Goal: Information Seeking & Learning: Learn about a topic

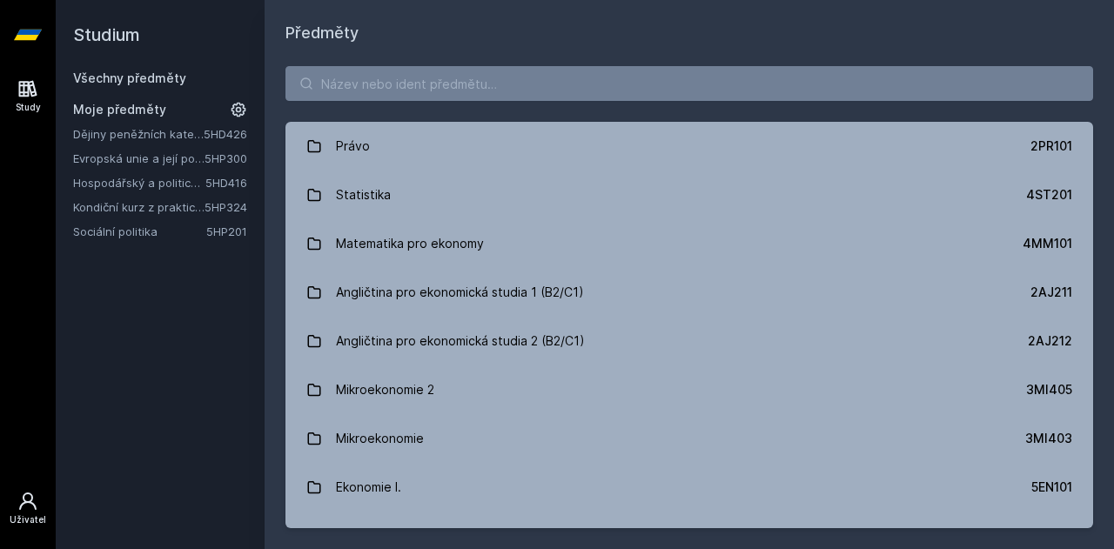
click at [24, 520] on div "Uživatel" at bounding box center [28, 519] width 37 height 13
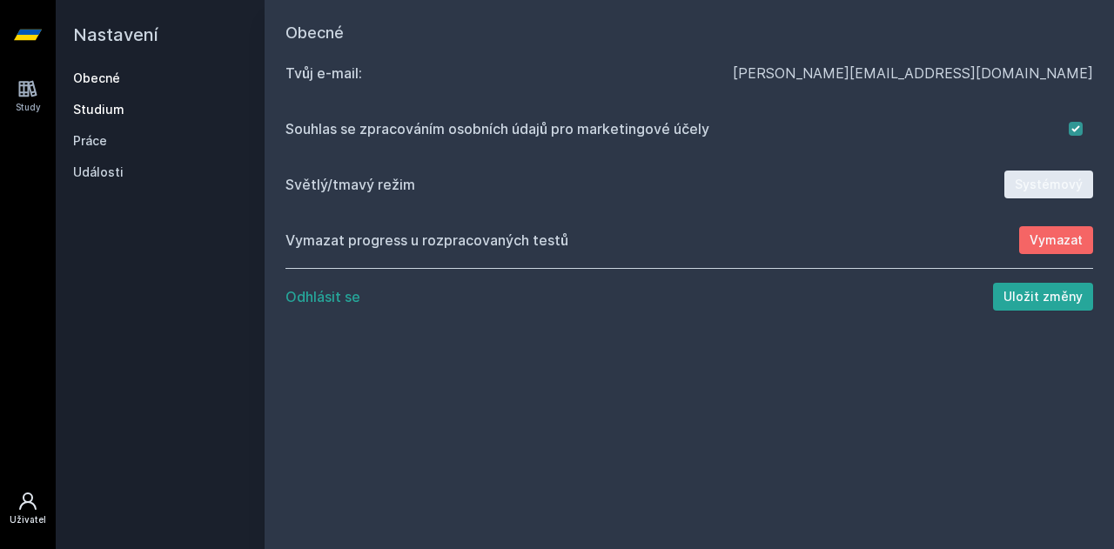
click at [75, 110] on link "Studium" at bounding box center [160, 109] width 174 height 17
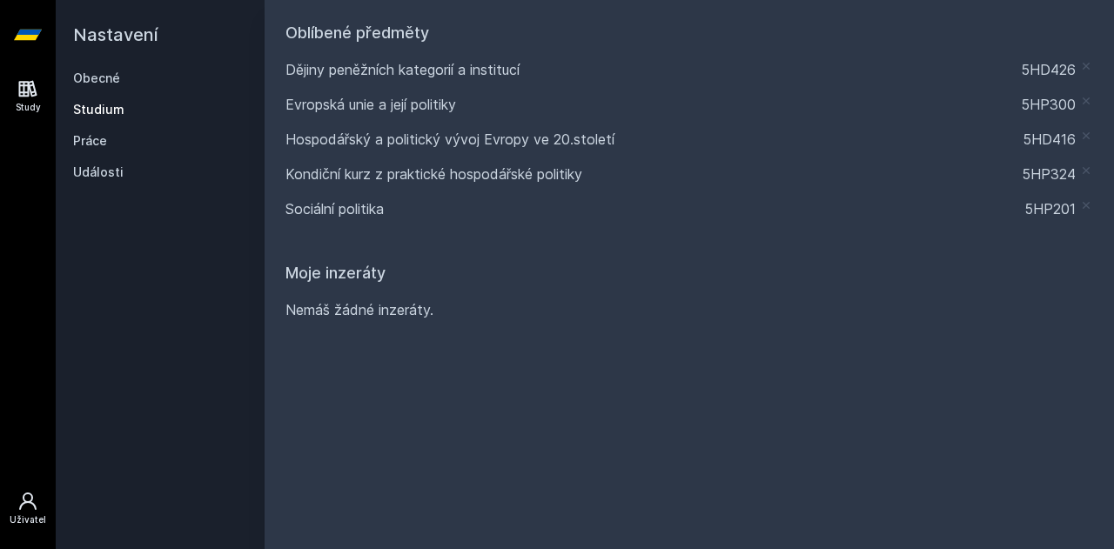
click at [36, 98] on icon at bounding box center [27, 88] width 21 height 21
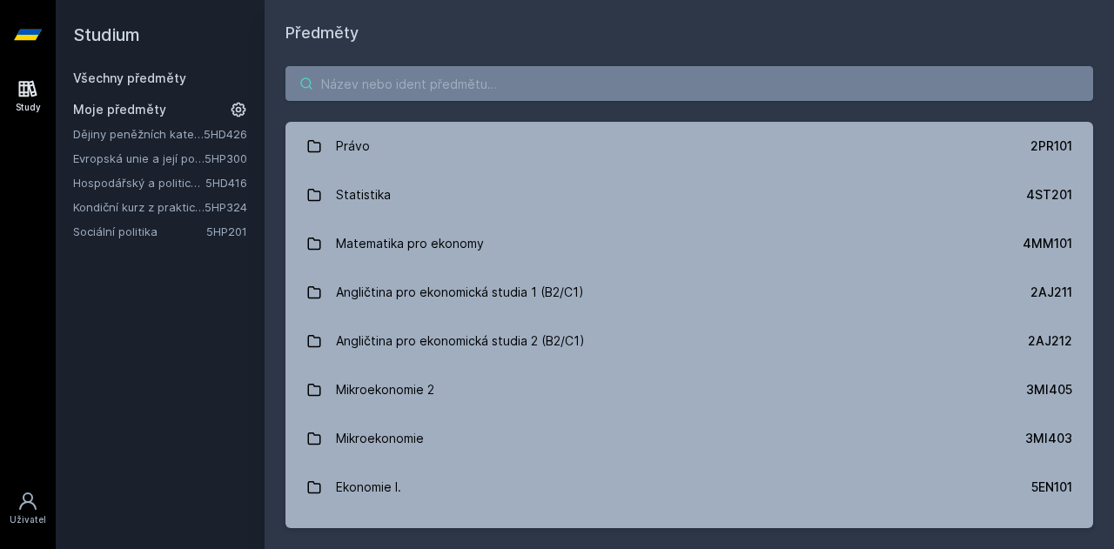
click at [712, 82] on input "search" at bounding box center [688, 83] width 807 height 35
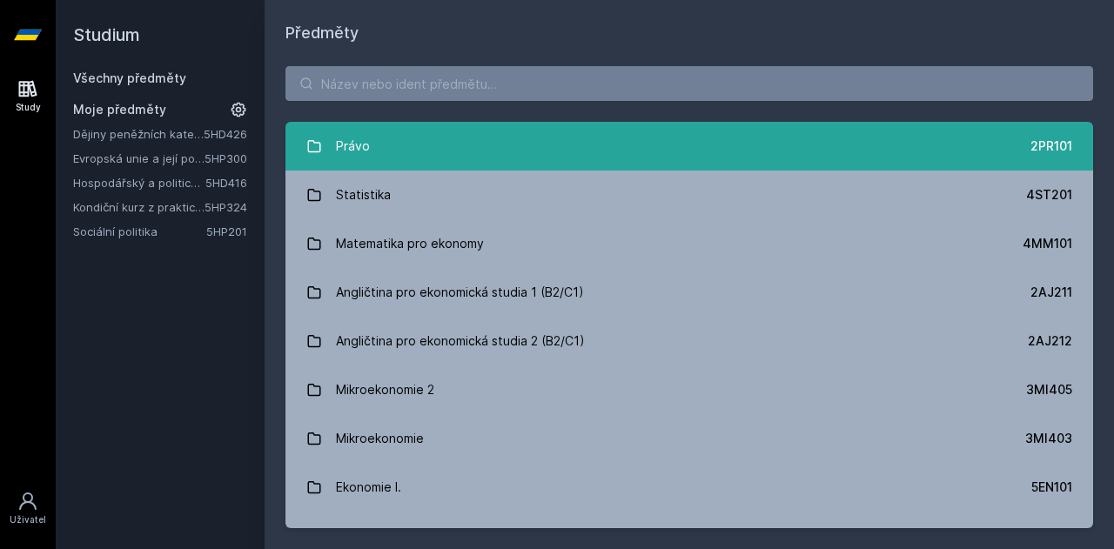
click at [642, 135] on link "Právo 2PR101" at bounding box center [688, 146] width 807 height 49
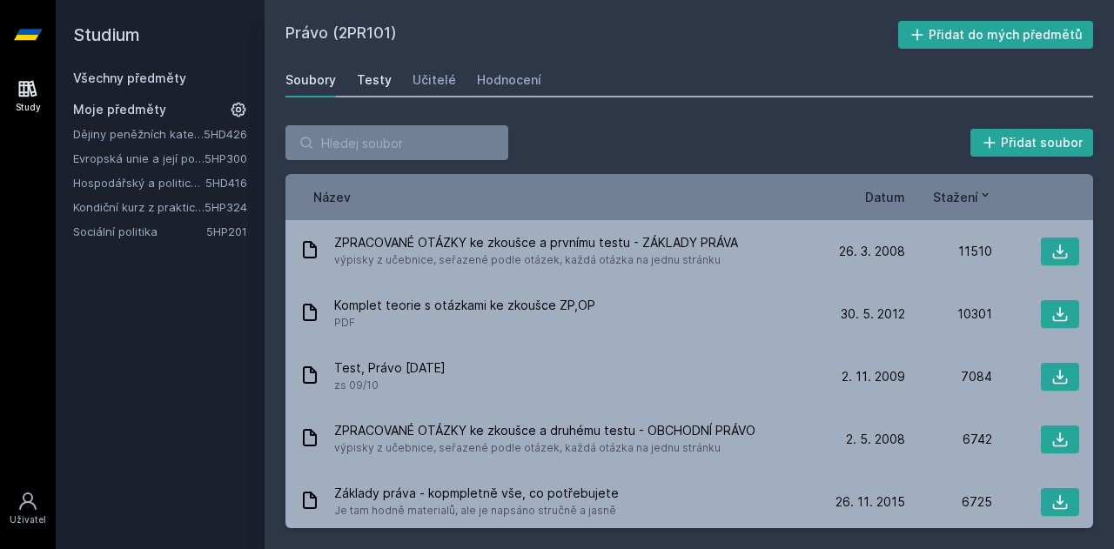
click at [376, 73] on div "Testy" at bounding box center [374, 79] width 35 height 17
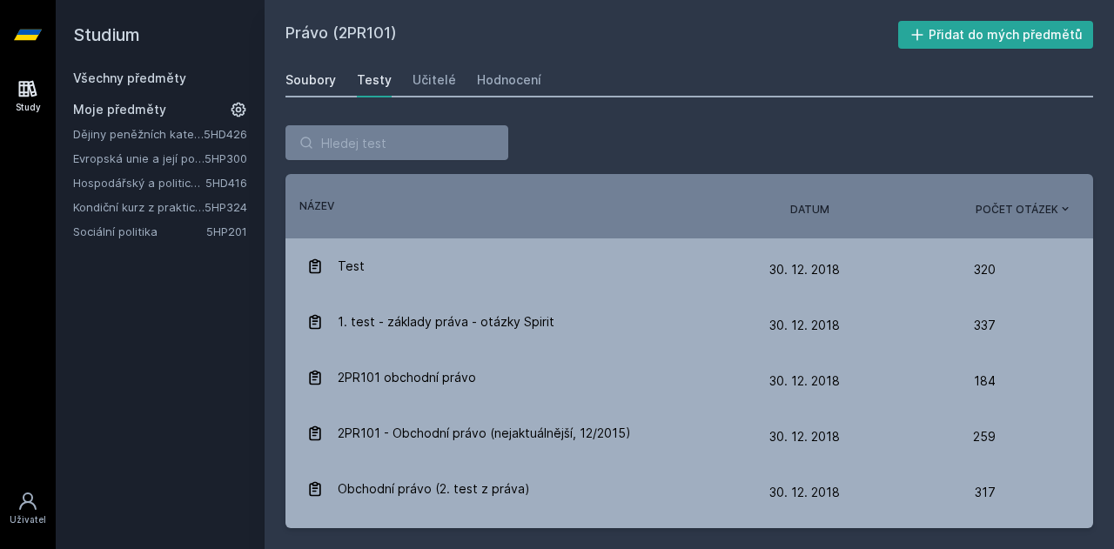
click at [304, 72] on div "Soubory" at bounding box center [310, 79] width 50 height 17
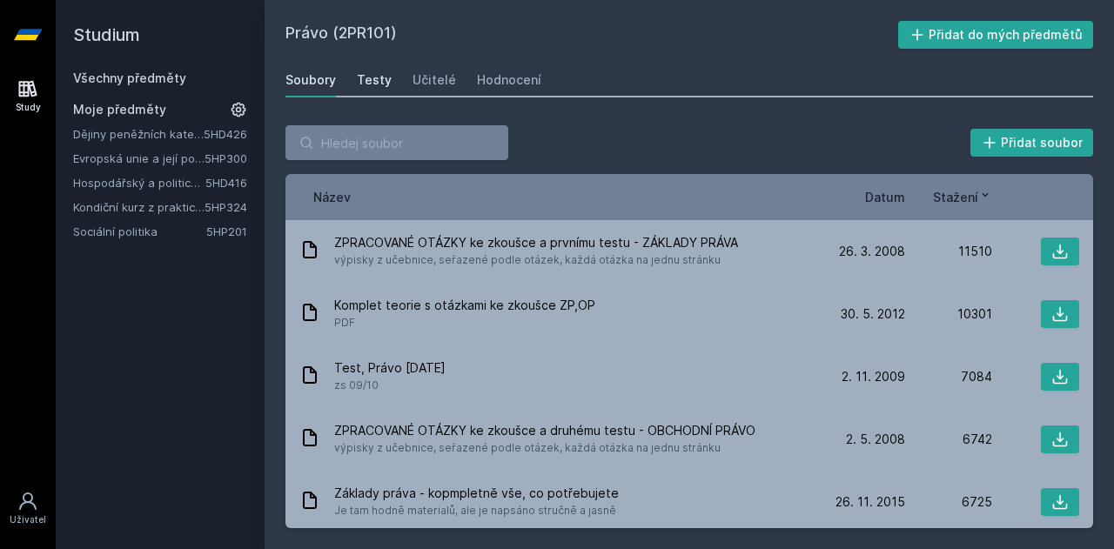
click at [372, 86] on div "Testy" at bounding box center [374, 79] width 35 height 17
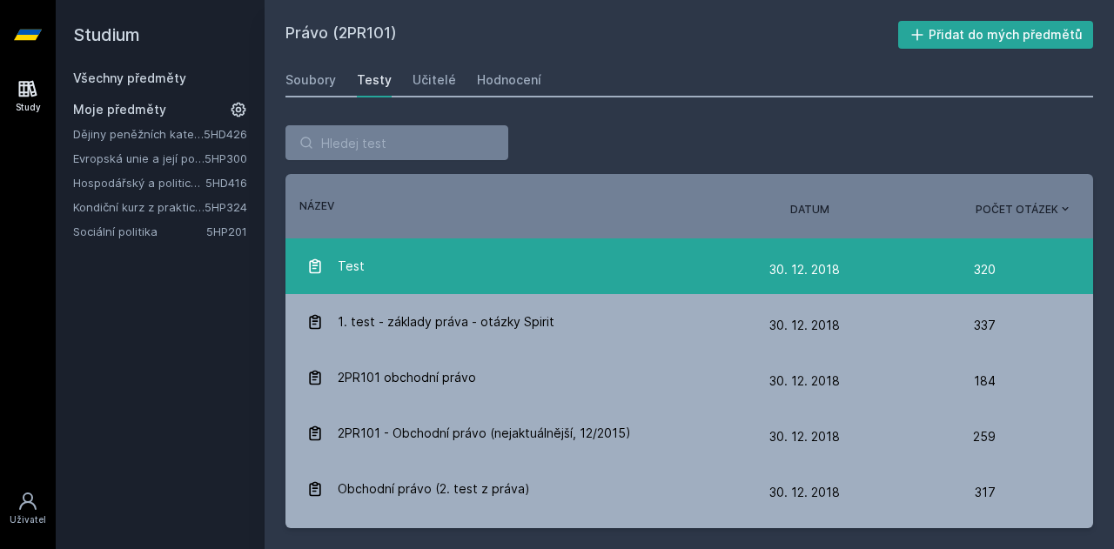
click at [550, 260] on div "Test" at bounding box center [537, 266] width 463 height 35
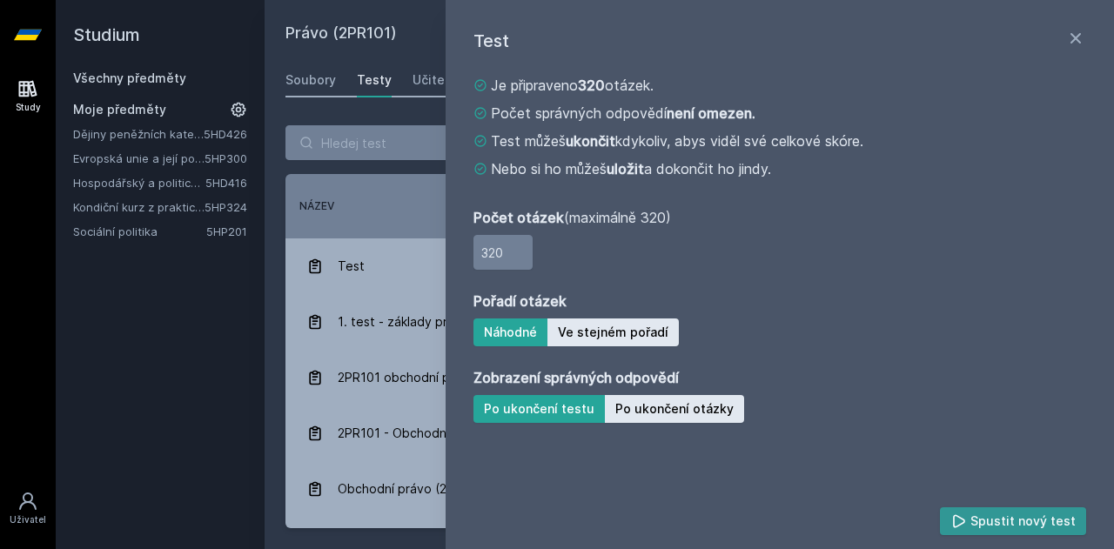
click at [1035, 530] on button "Spustit nový test" at bounding box center [1013, 521] width 147 height 28
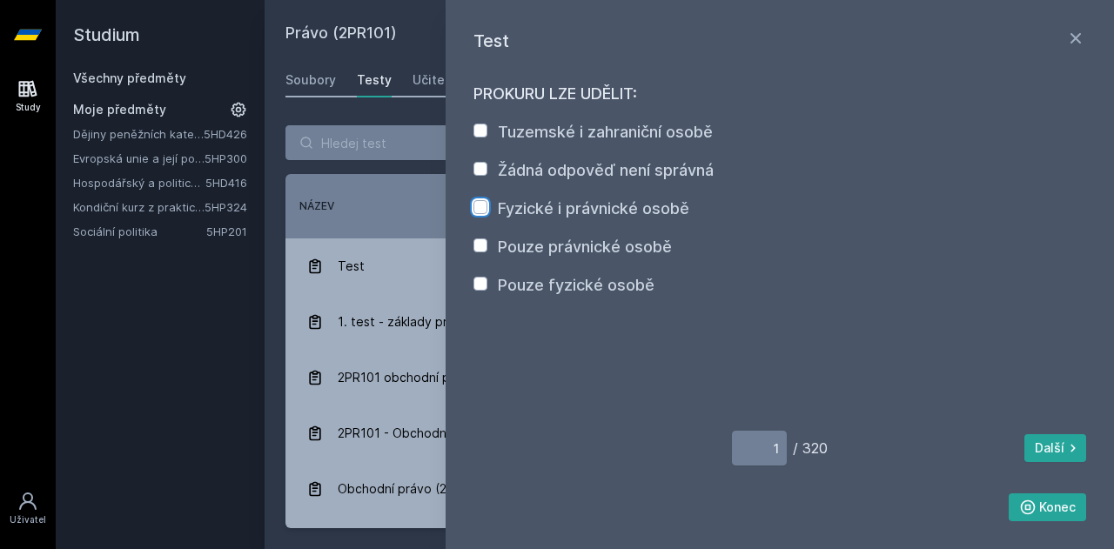
click at [480, 201] on input "Fyzické i právnické osobě" at bounding box center [480, 207] width 14 height 14
checkbox input "true"
click at [1058, 453] on button "Další" at bounding box center [1055, 448] width 62 height 28
type input "2"
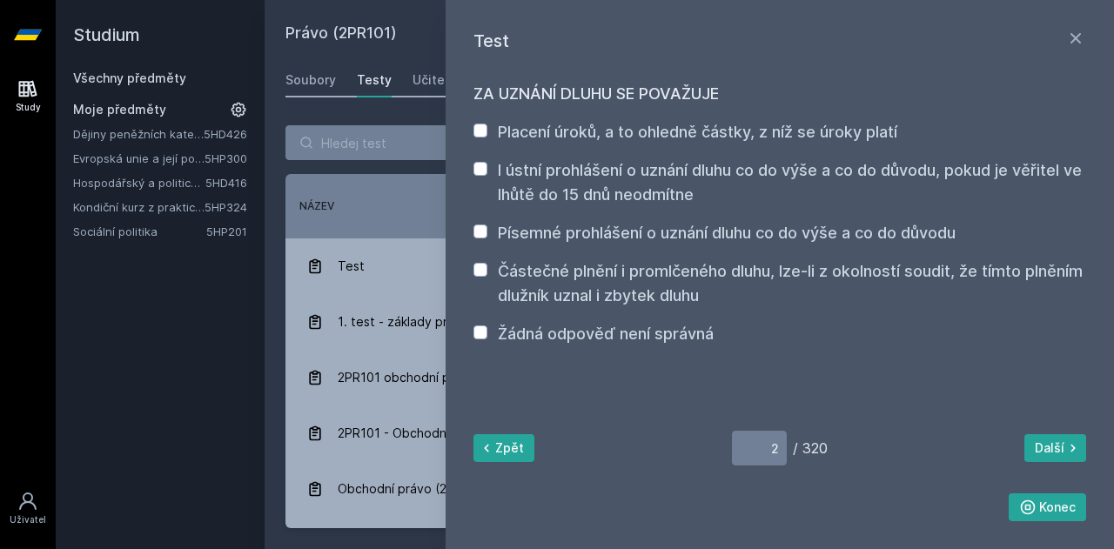
click at [477, 182] on div "I ústní prohlášení o uznání dluhu co do výše a co do důvodu, pokud je věřitel v…" at bounding box center [779, 182] width 613 height 49
click at [1050, 506] on button "Konec" at bounding box center [1047, 507] width 78 height 28
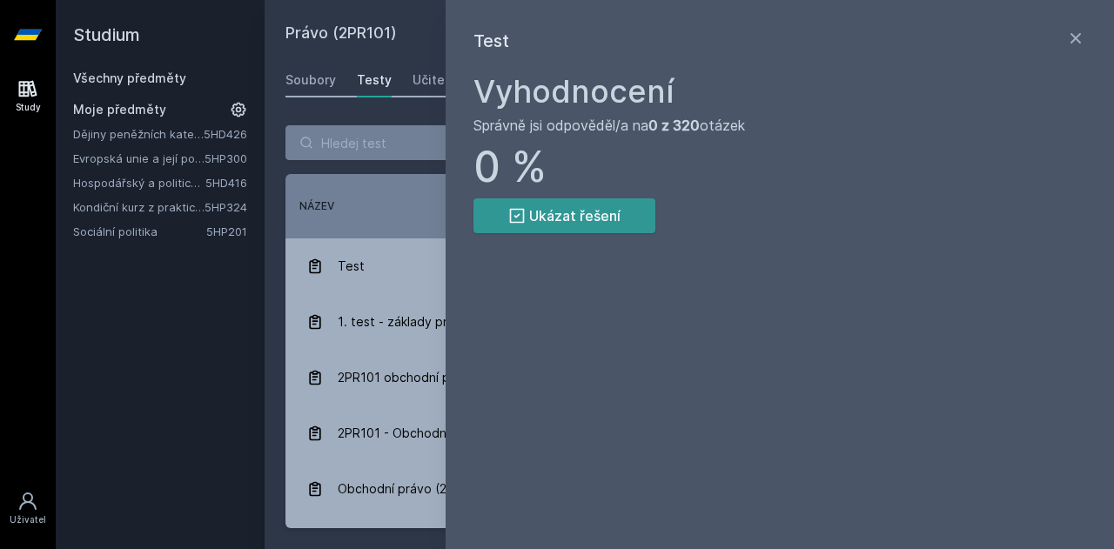
click at [622, 224] on button "Ukázat řešení" at bounding box center [564, 215] width 182 height 35
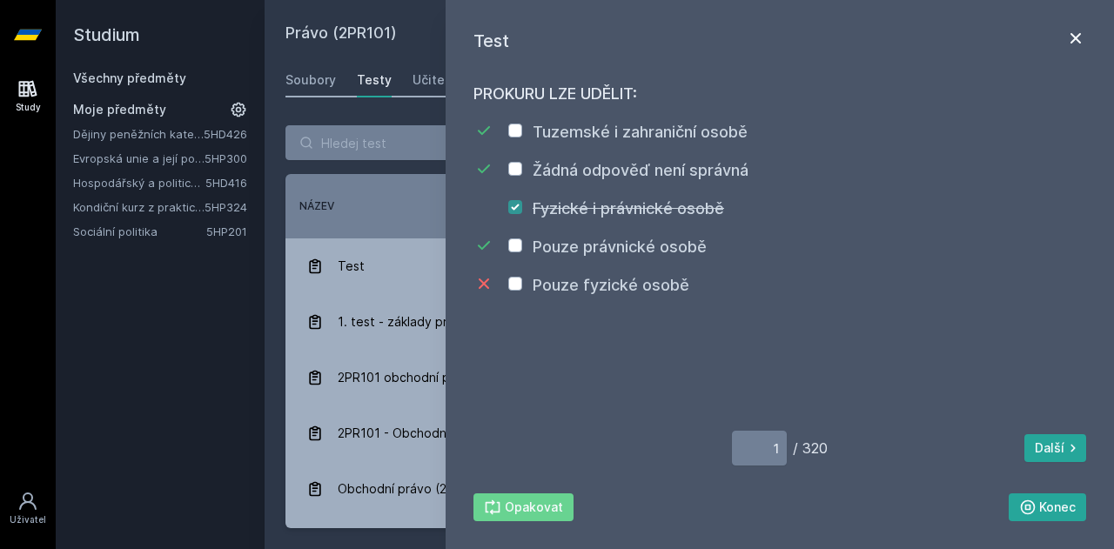
click at [1081, 30] on icon at bounding box center [1075, 38] width 21 height 21
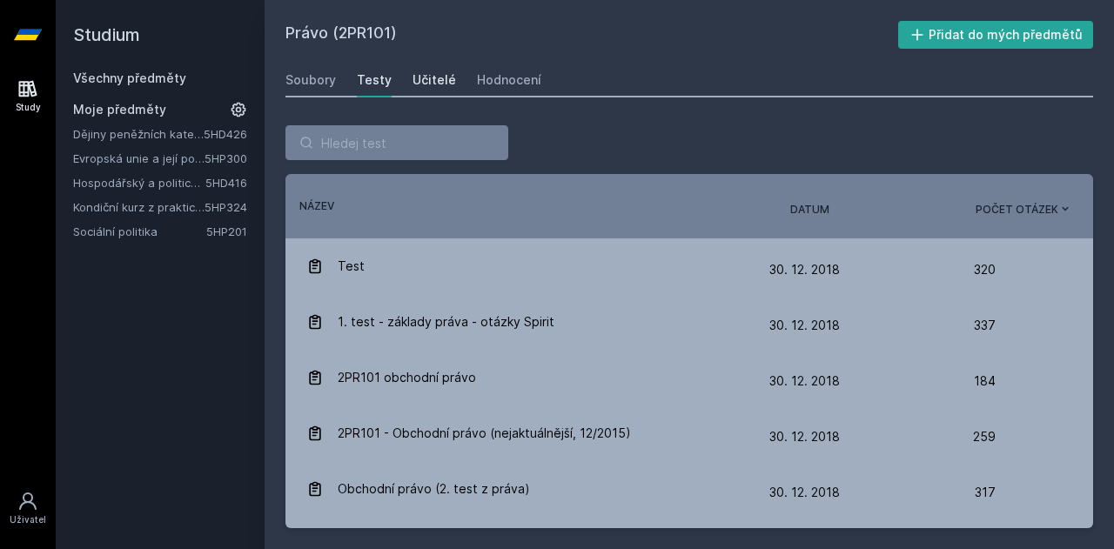
click at [412, 87] on div "Učitelé" at bounding box center [434, 79] width 44 height 17
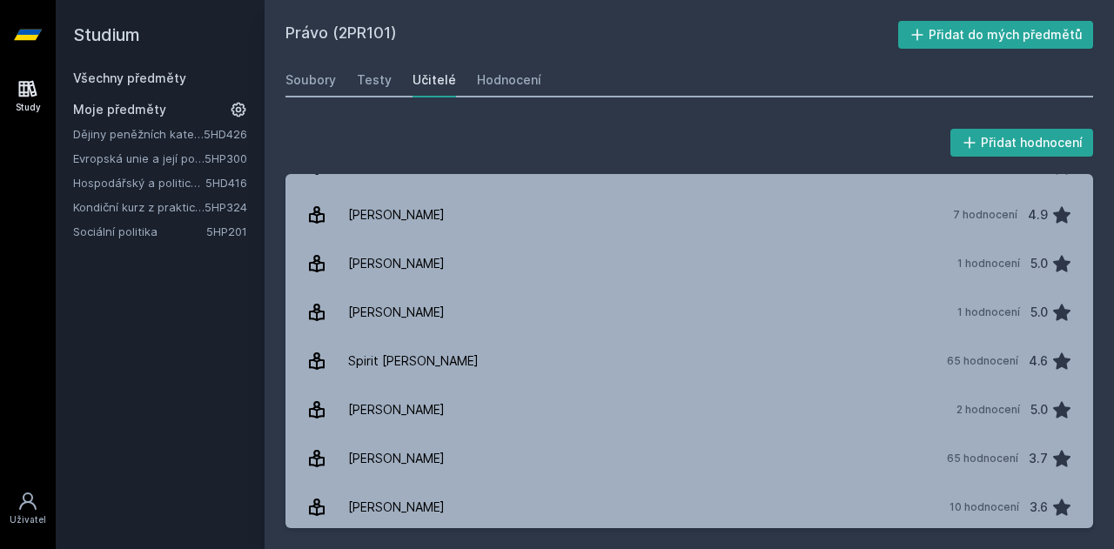
scroll to position [1239, 0]
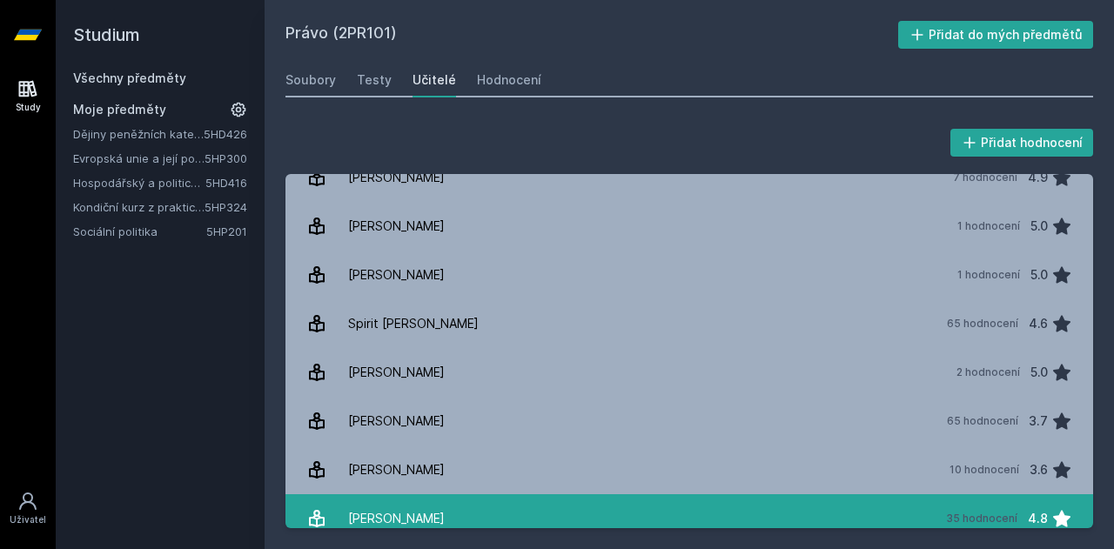
click at [570, 499] on link "[PERSON_NAME] 35 hodnocení 4.8" at bounding box center [688, 518] width 807 height 49
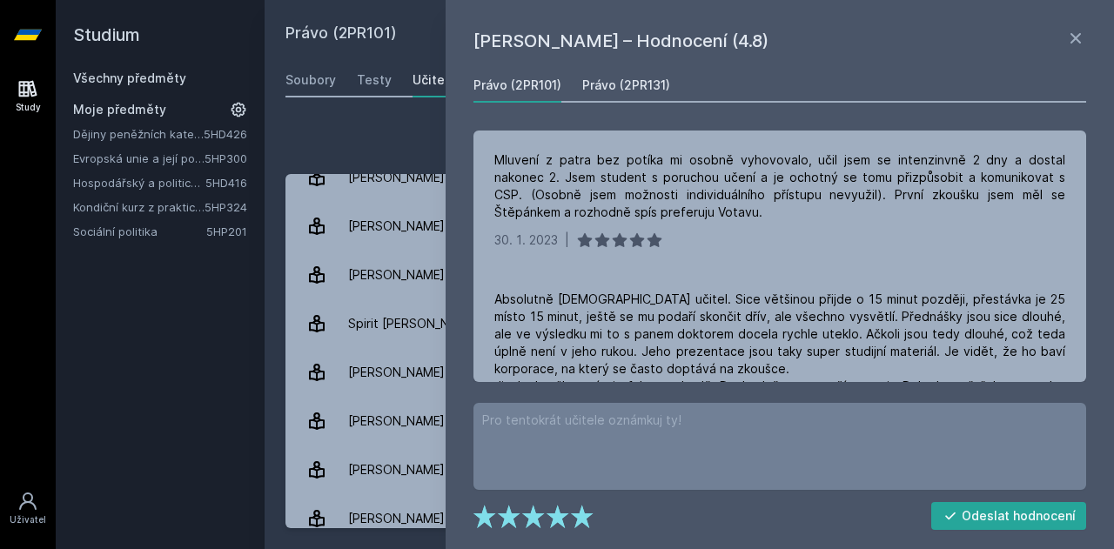
click at [628, 86] on div "Právo (2PR131)" at bounding box center [626, 85] width 88 height 17
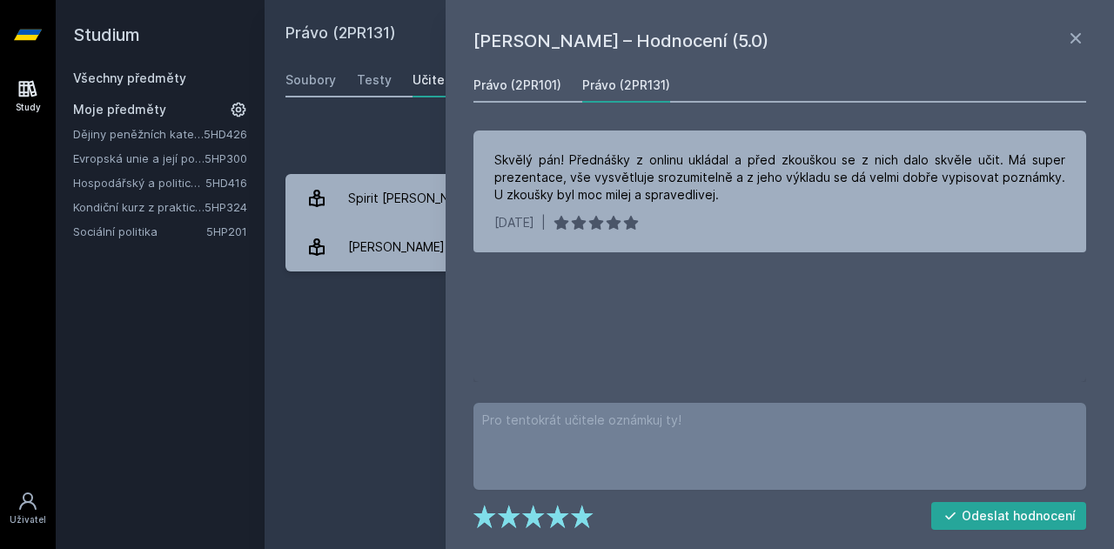
click at [485, 72] on link "Právo (2PR101)" at bounding box center [517, 85] width 88 height 35
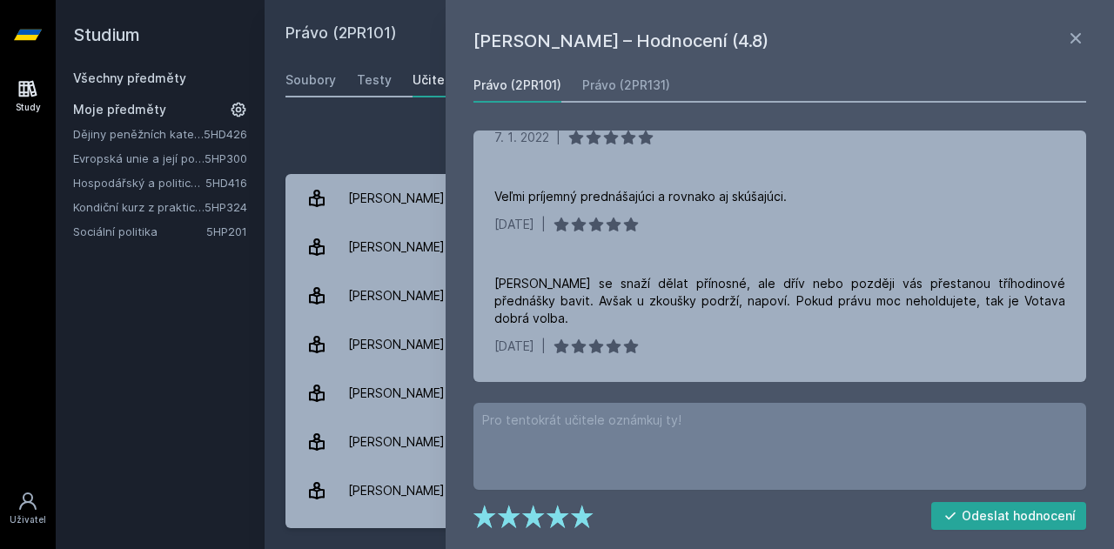
scroll to position [1096, 0]
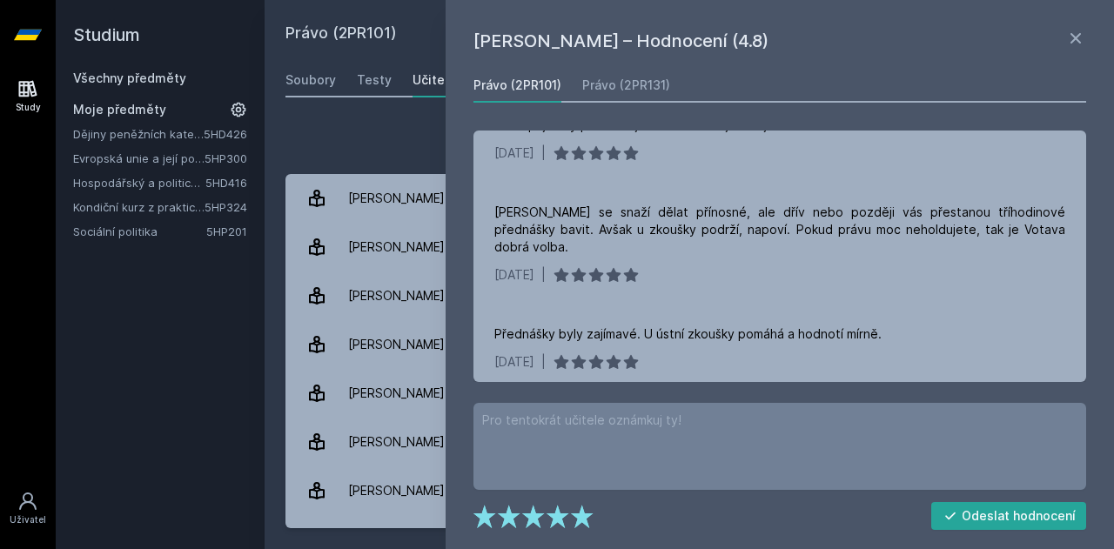
drag, startPoint x: 1086, startPoint y: 165, endPoint x: 1079, endPoint y: 157, distance: 10.5
click at [1079, 157] on div "Právo (2PR101) Právo (2PR131) Skvělý pán! Přednášky z onlinu ukládal a před zko…" at bounding box center [779, 225] width 619 height 314
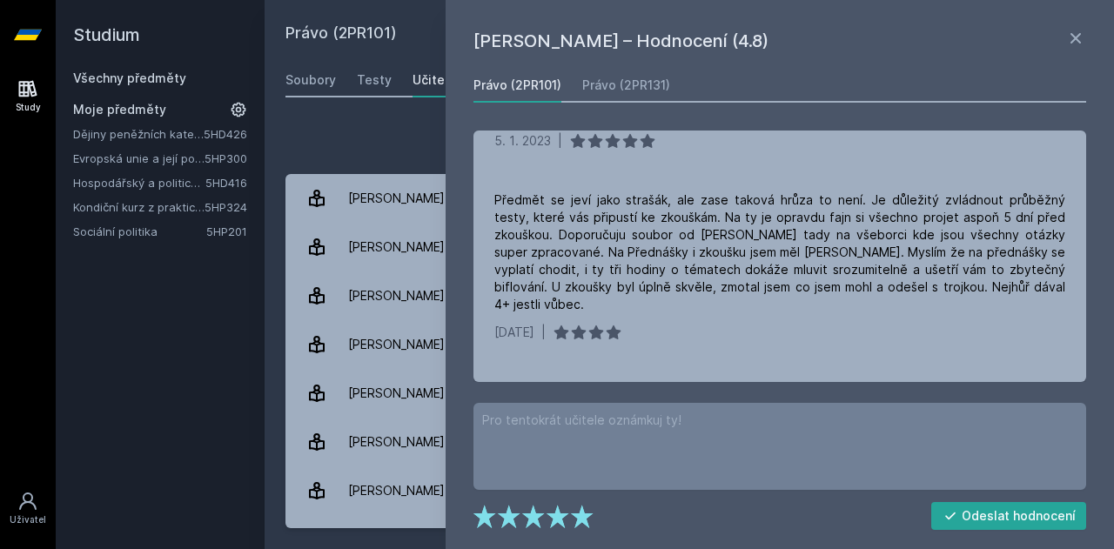
scroll to position [219, 0]
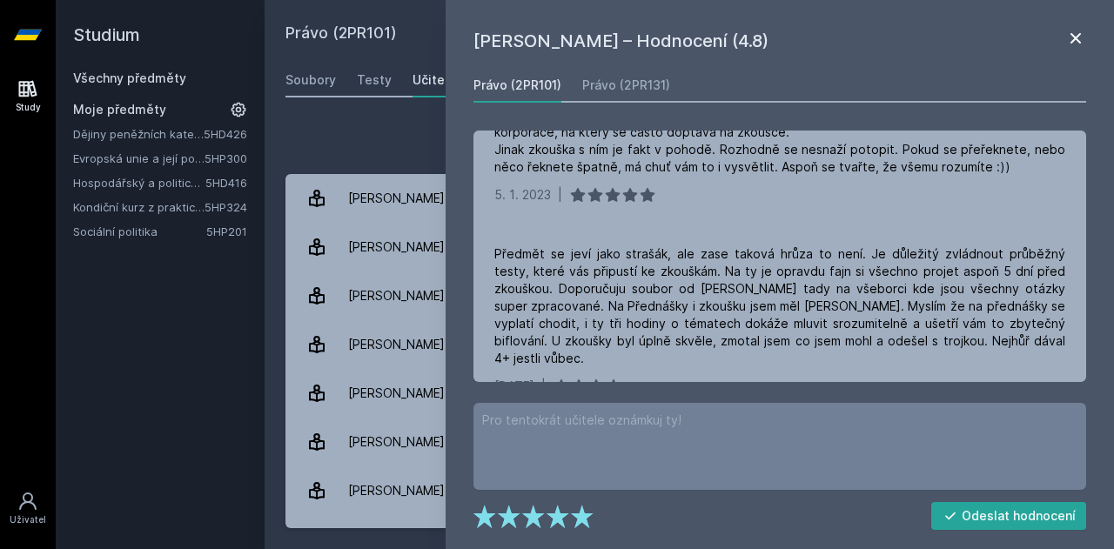
click at [1067, 37] on icon at bounding box center [1075, 38] width 21 height 21
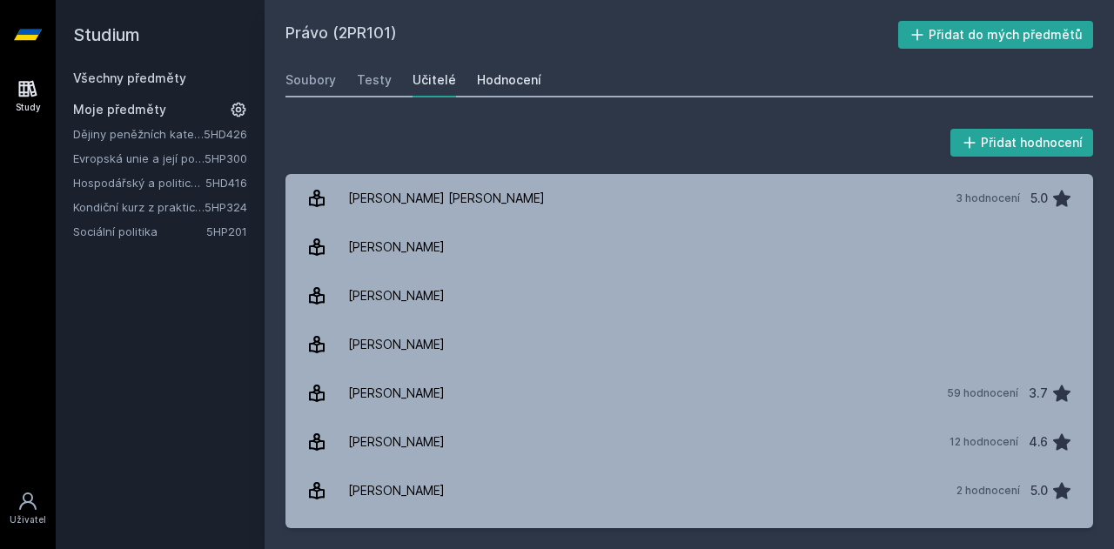
click at [507, 77] on div "Hodnocení" at bounding box center [509, 79] width 64 height 17
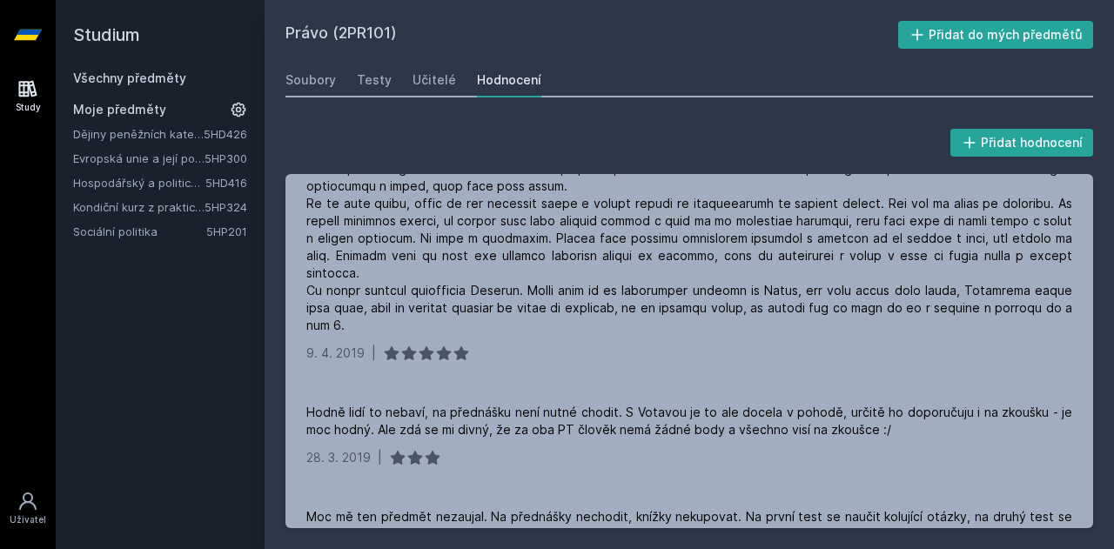
scroll to position [4437, 0]
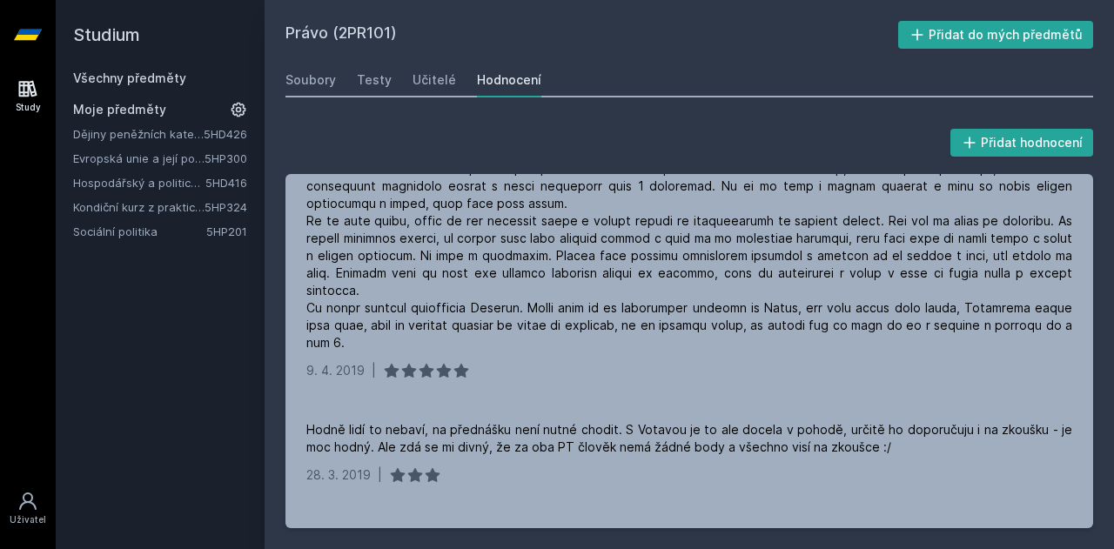
click at [137, 159] on link "Evropská unie a její politiky" at bounding box center [138, 158] width 131 height 17
